Goal: Transaction & Acquisition: Purchase product/service

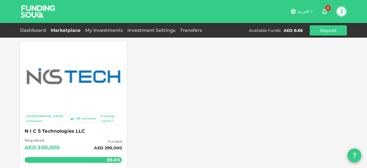
click at [53, 83] on img at bounding box center [73, 76] width 95 height 23
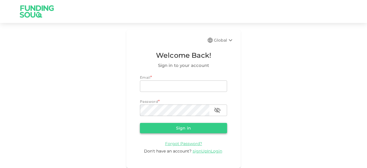
type input "[EMAIL_ADDRESS][DOMAIN_NAME]"
click at [189, 128] on button "Sign in" at bounding box center [183, 128] width 87 height 10
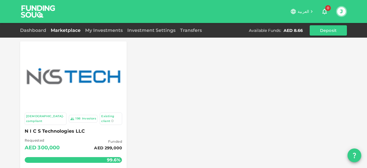
click at [68, 82] on img at bounding box center [73, 76] width 95 height 23
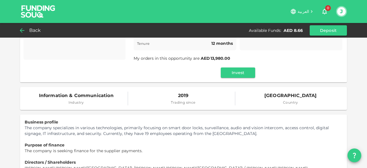
click at [28, 29] on div "Back" at bounding box center [31, 30] width 23 height 8
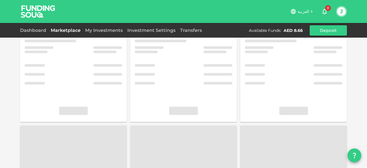
scroll to position [86, 0]
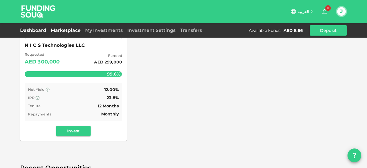
click at [33, 30] on link "Dashboard" at bounding box center [34, 30] width 28 height 5
